Goal: Entertainment & Leisure: Consume media (video, audio)

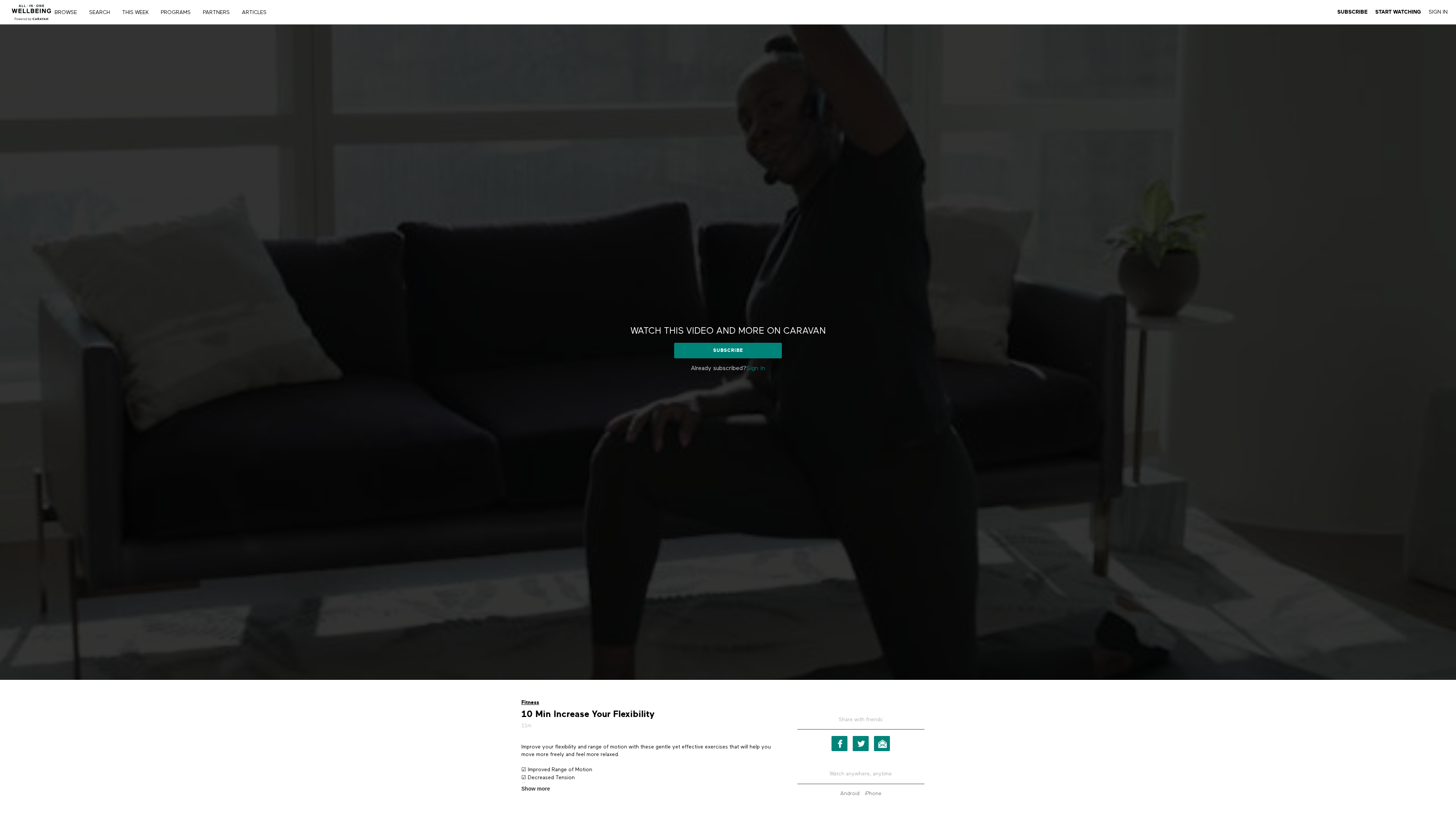
click at [530, 702] on link "Fitness" at bounding box center [530, 703] width 18 height 6
